Goal: Find specific page/section: Find specific page/section

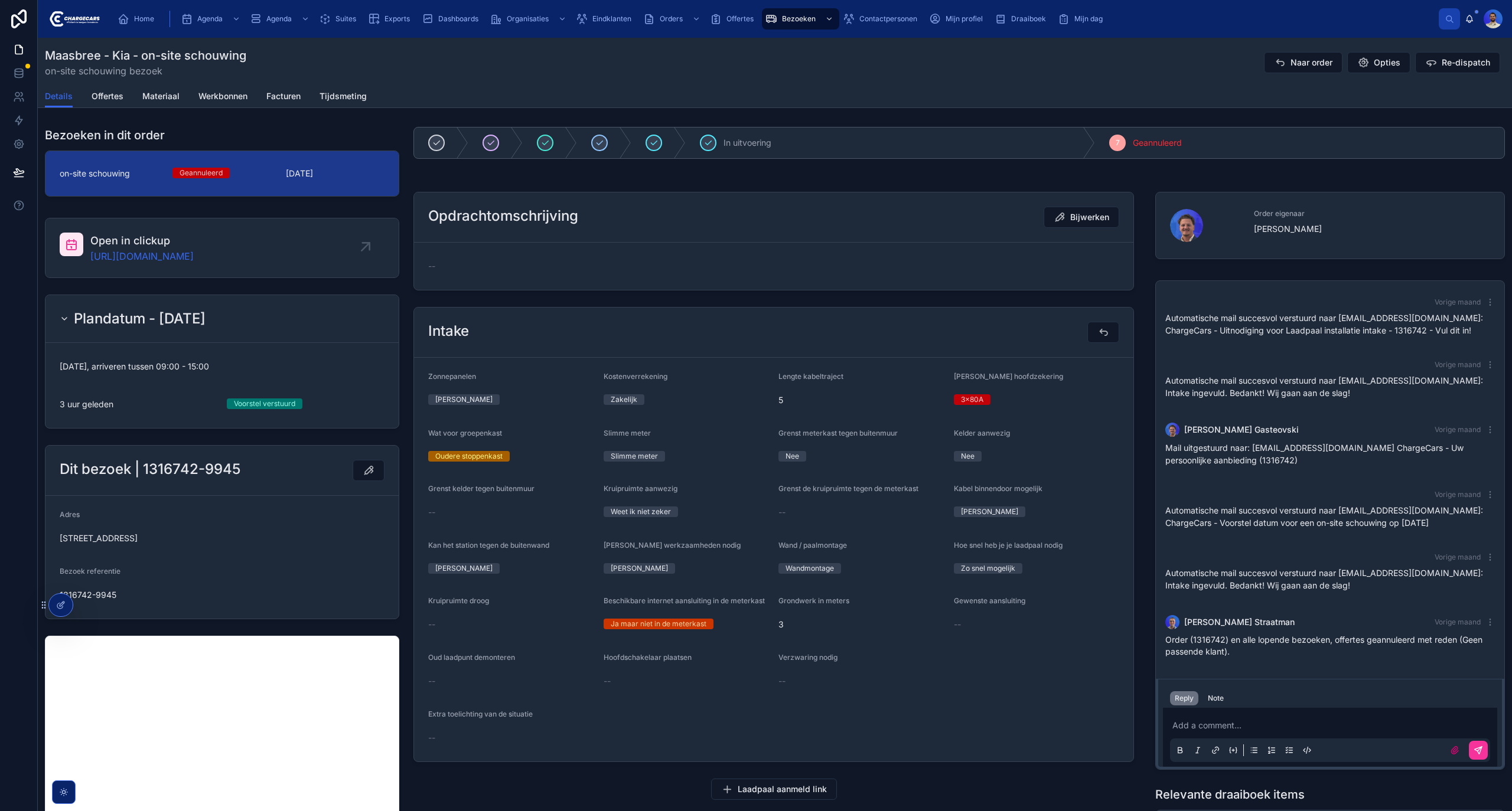
click at [1298, 46] on div "Maasbree - Kia - on-site schouwing on-site schouwing bezoek Naar order Opties R…" at bounding box center [774, 61] width 1459 height 47
click at [1295, 57] on span "Naar order" at bounding box center [1310, 62] width 42 height 12
